Goal: Task Accomplishment & Management: Manage account settings

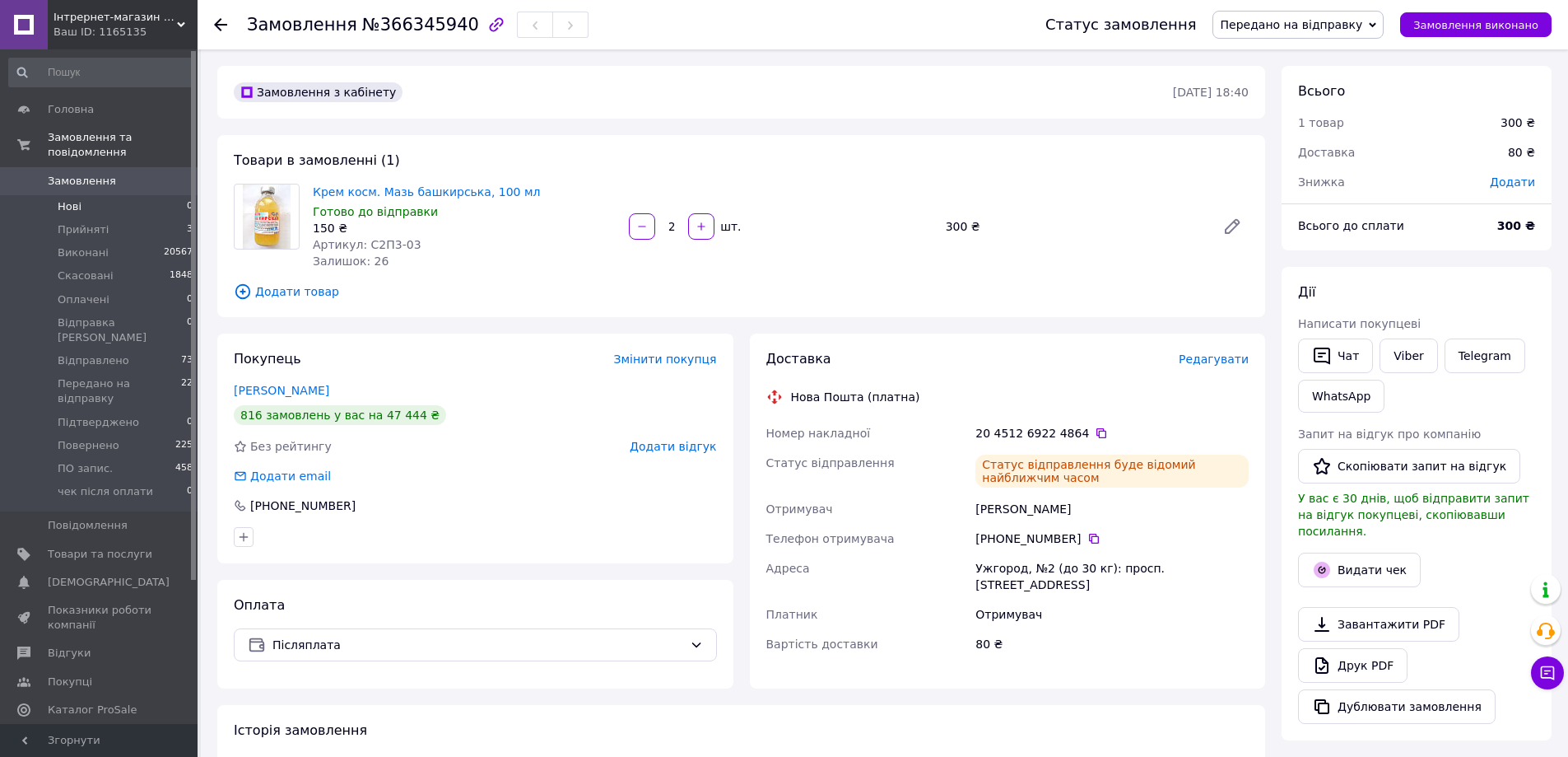
scroll to position [385, 0]
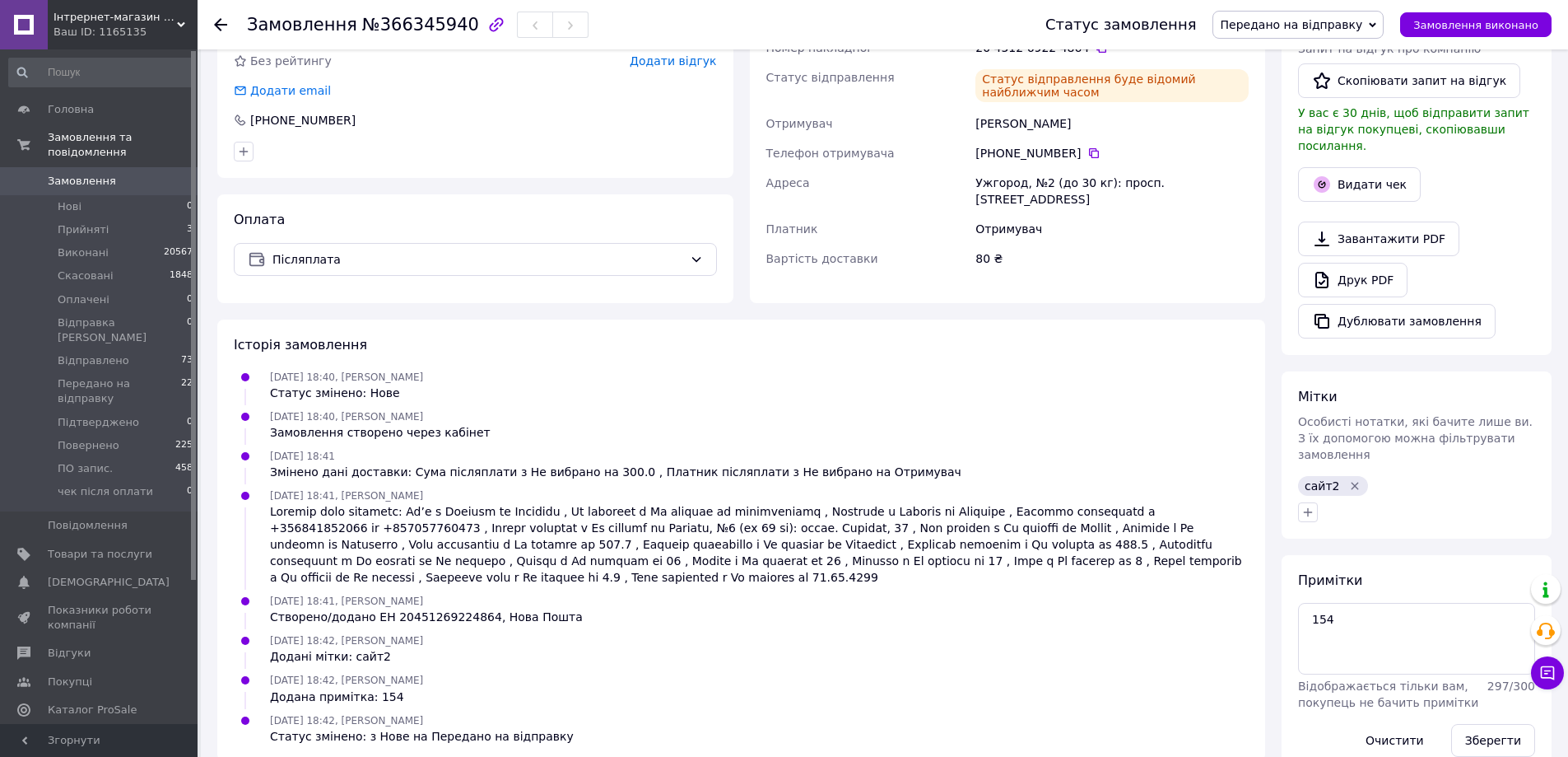
click at [89, 173] on span "Замовлення" at bounding box center [81, 181] width 68 height 15
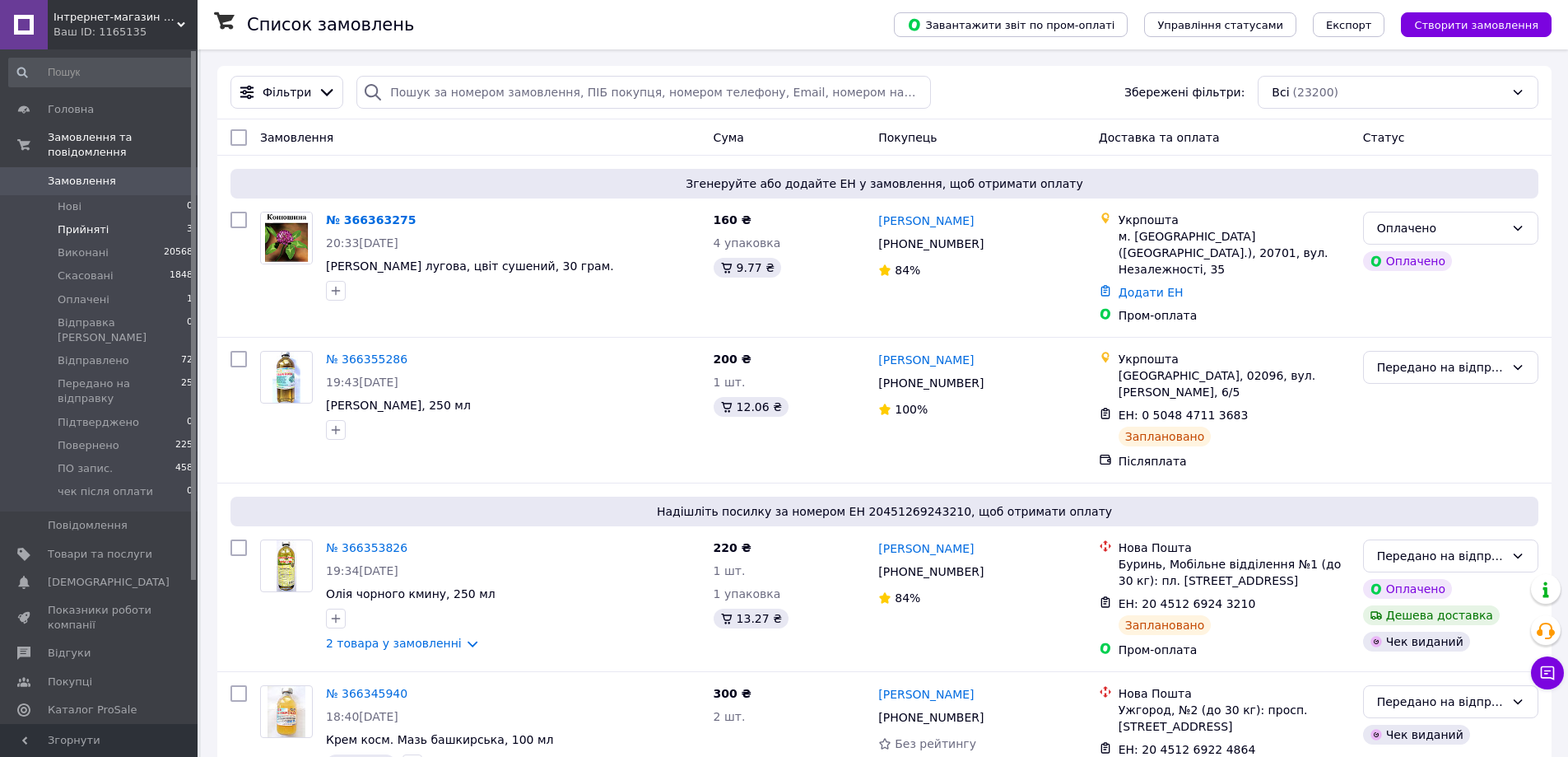
click at [97, 222] on span "Прийняті" at bounding box center [83, 229] width 51 height 15
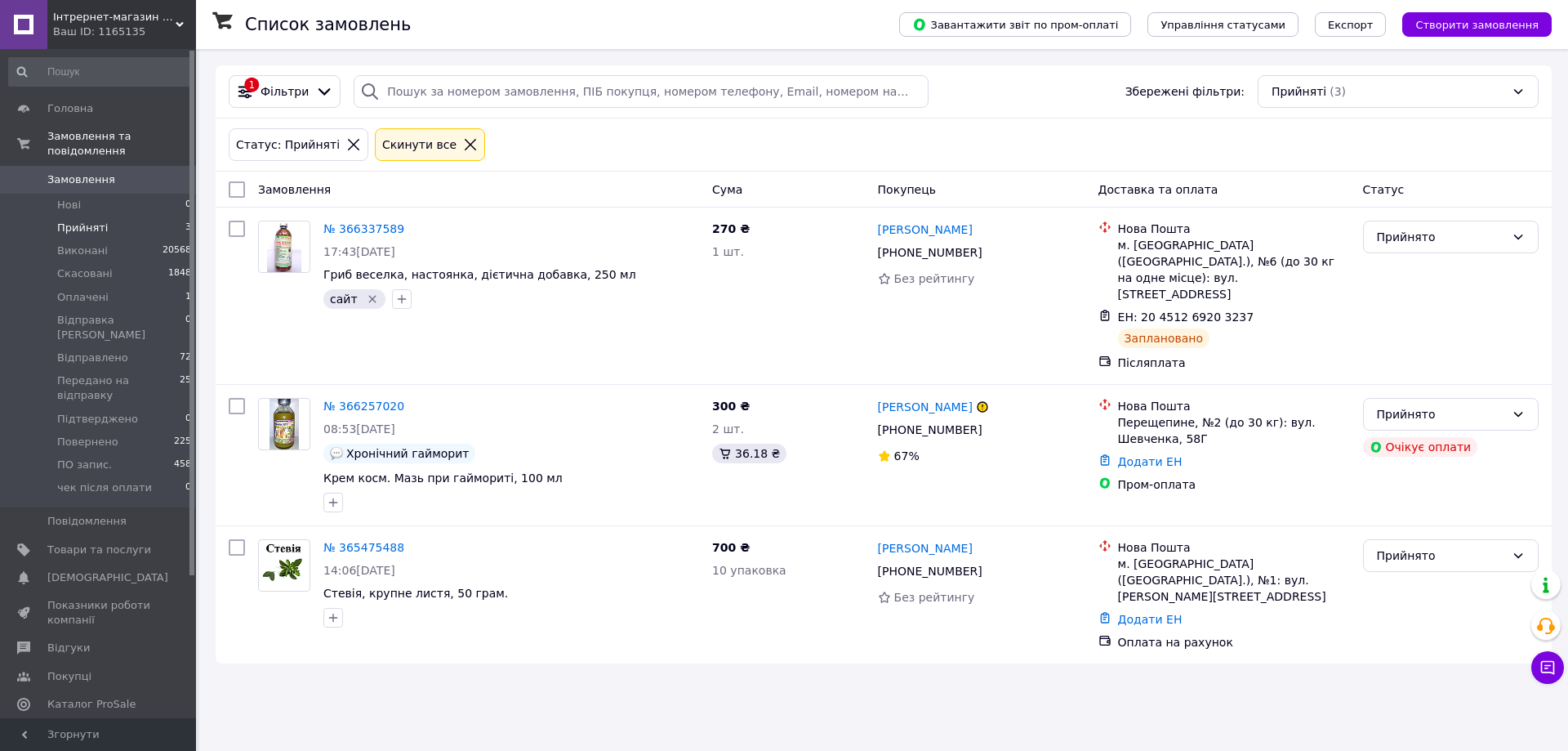
click at [121, 172] on span "Замовлення" at bounding box center [99, 179] width 104 height 15
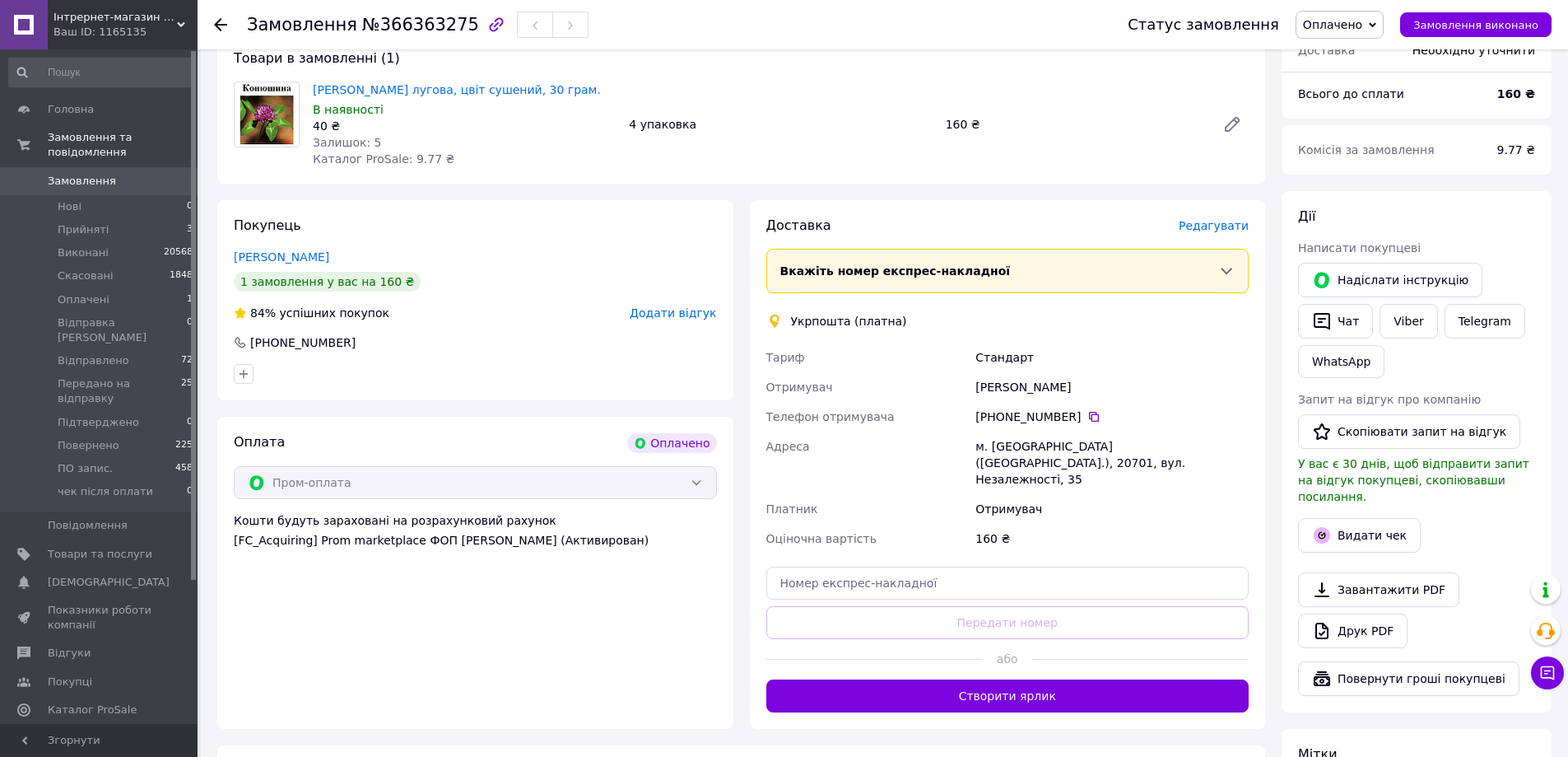
scroll to position [165, 0]
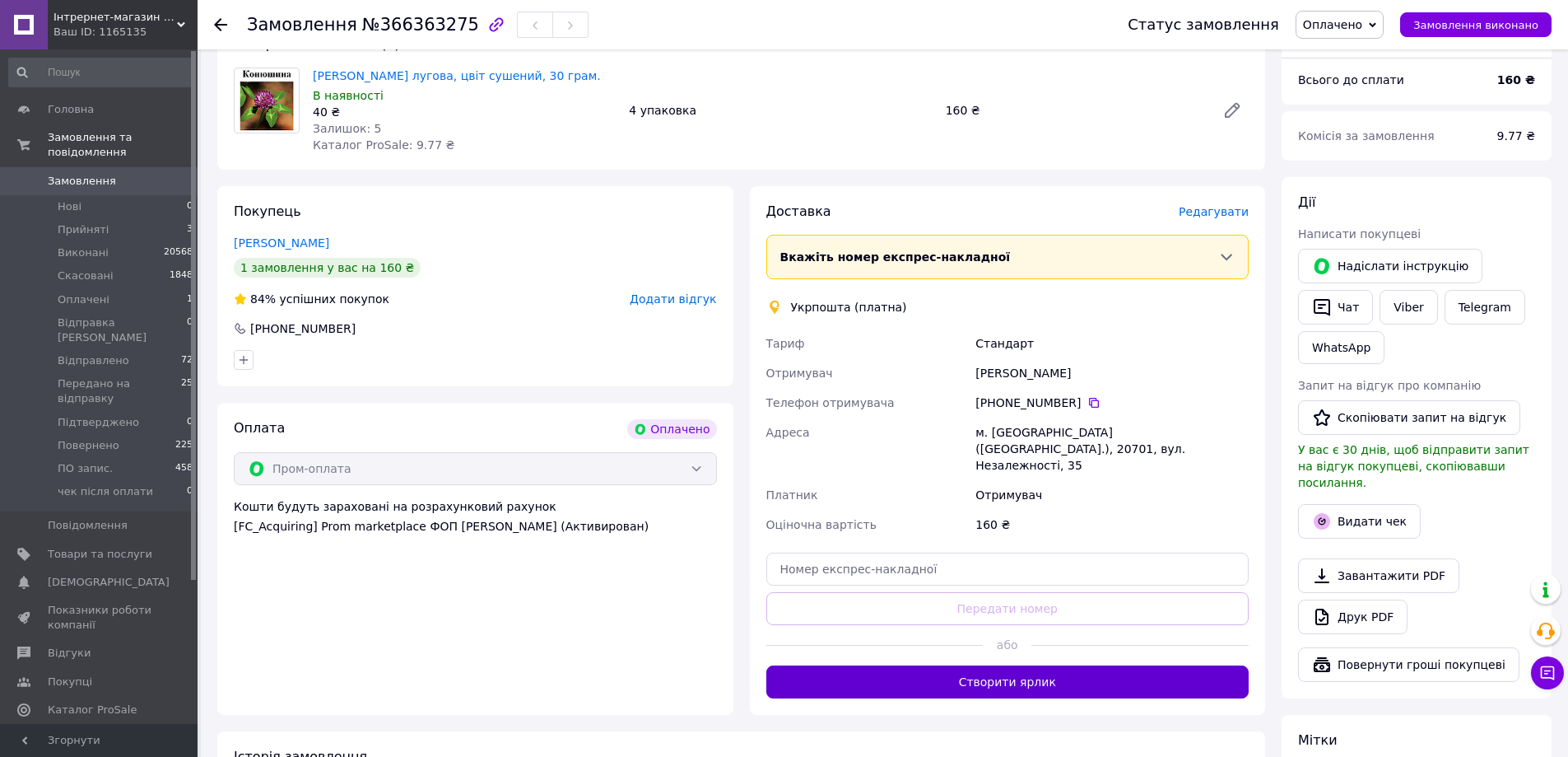
click at [1011, 666] on button "Створити ярлик" at bounding box center [1008, 681] width 483 height 33
